Goal: Information Seeking & Learning: Learn about a topic

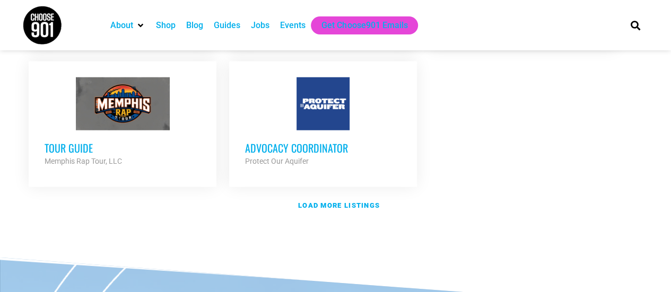
scroll to position [1234, 0]
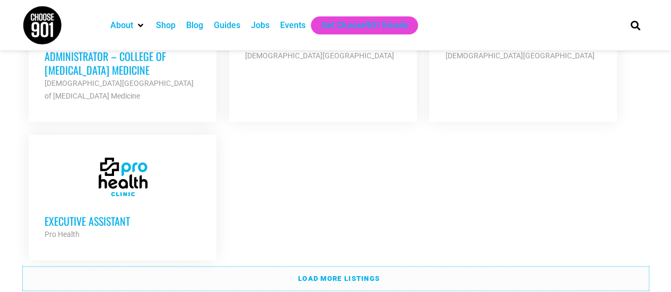
scroll to position [2401, 0]
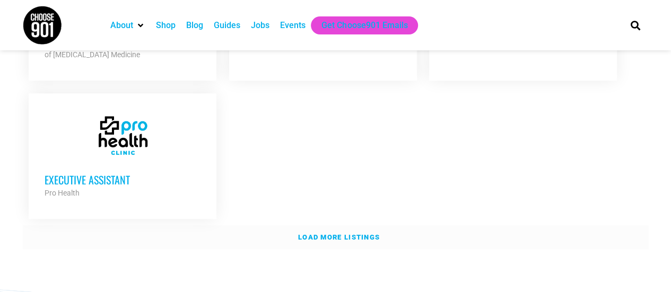
click at [357, 233] on strong "Load more listings" at bounding box center [339, 237] width 82 height 8
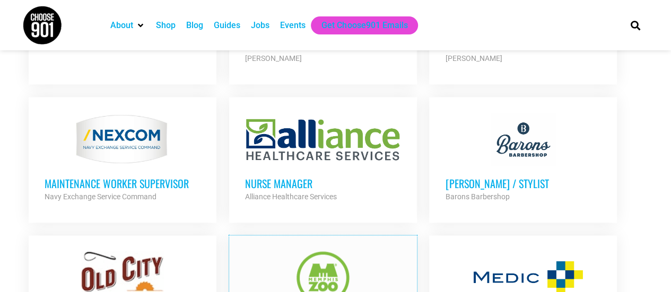
scroll to position [2613, 0]
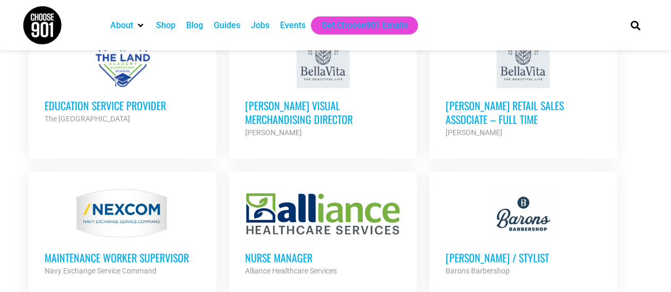
click at [257, 25] on div "Jobs" at bounding box center [260, 25] width 19 height 13
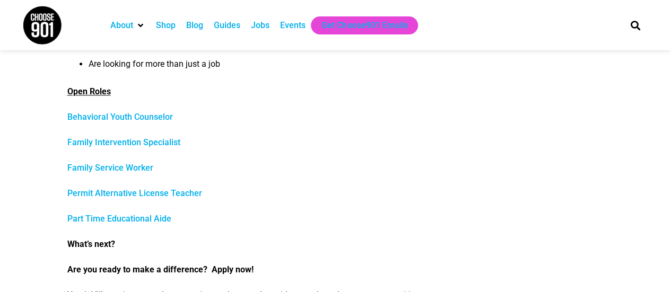
scroll to position [477, 0]
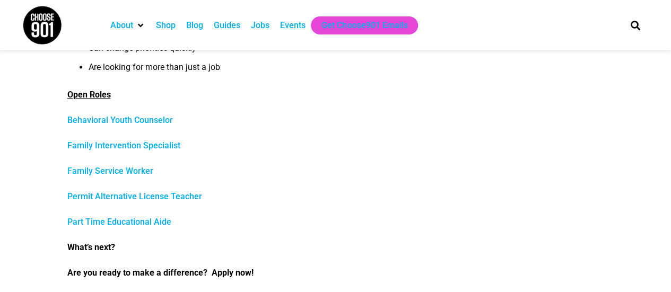
click at [146, 121] on link "Behavioral Youth Counselor" at bounding box center [120, 120] width 106 height 10
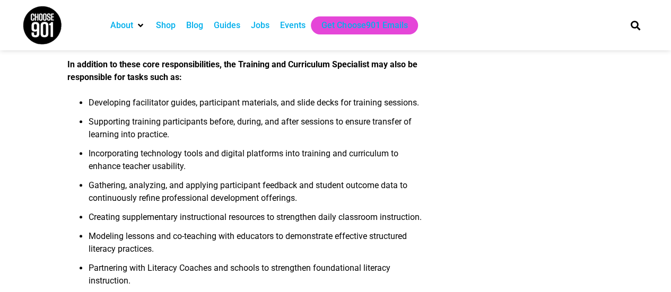
scroll to position [318, 0]
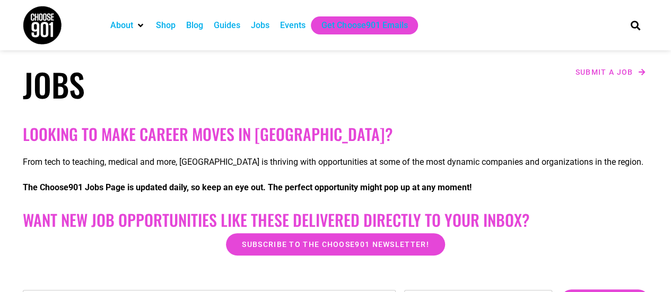
scroll to position [212, 0]
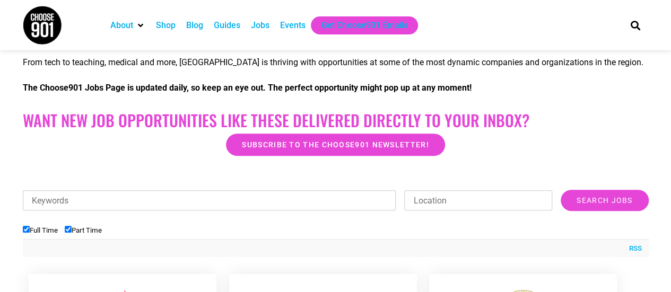
click at [34, 232] on label "Full Time" at bounding box center [40, 230] width 35 height 8
click at [30, 232] on input "Full Time" at bounding box center [26, 229] width 7 height 7
checkbox input "false"
click at [619, 201] on input "Search Jobs" at bounding box center [605, 200] width 88 height 21
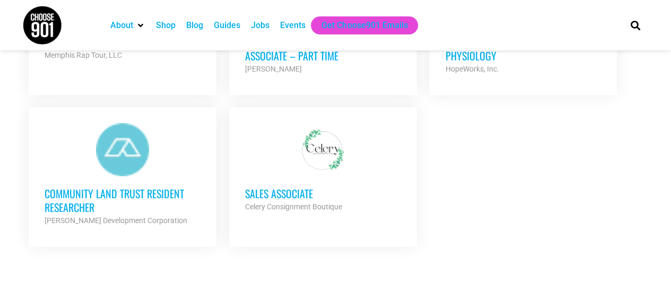
scroll to position [743, 0]
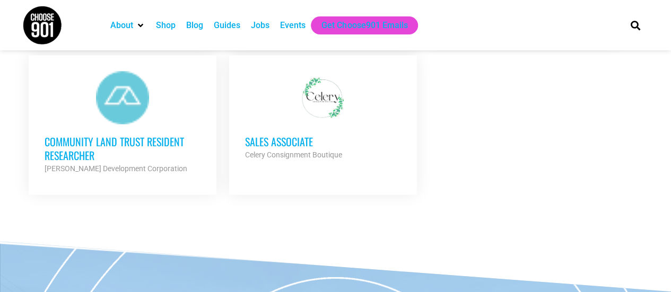
click at [130, 136] on h3 "Community Land Trust Resident Researcher" at bounding box center [123, 149] width 156 height 28
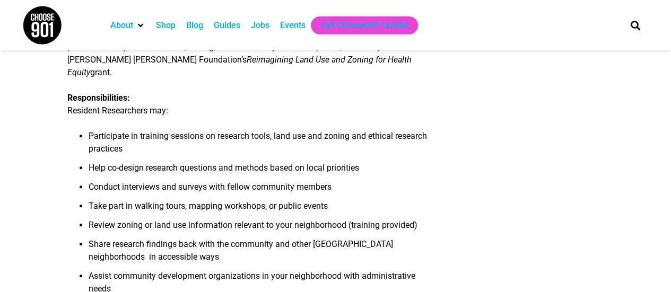
scroll to position [424, 0]
